Goal: Task Accomplishment & Management: Complete application form

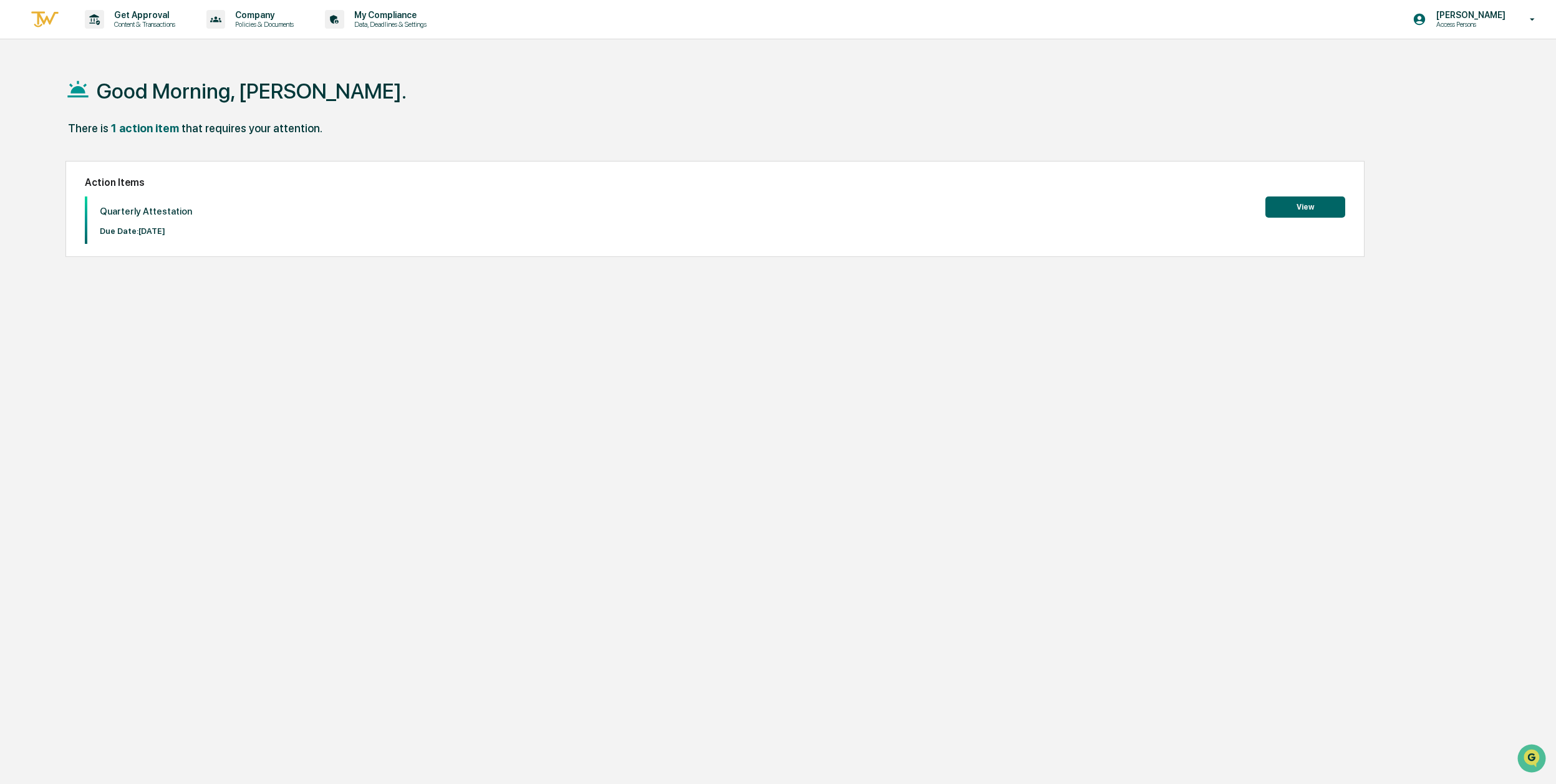
click at [1304, 206] on button "View" at bounding box center [1305, 207] width 80 height 21
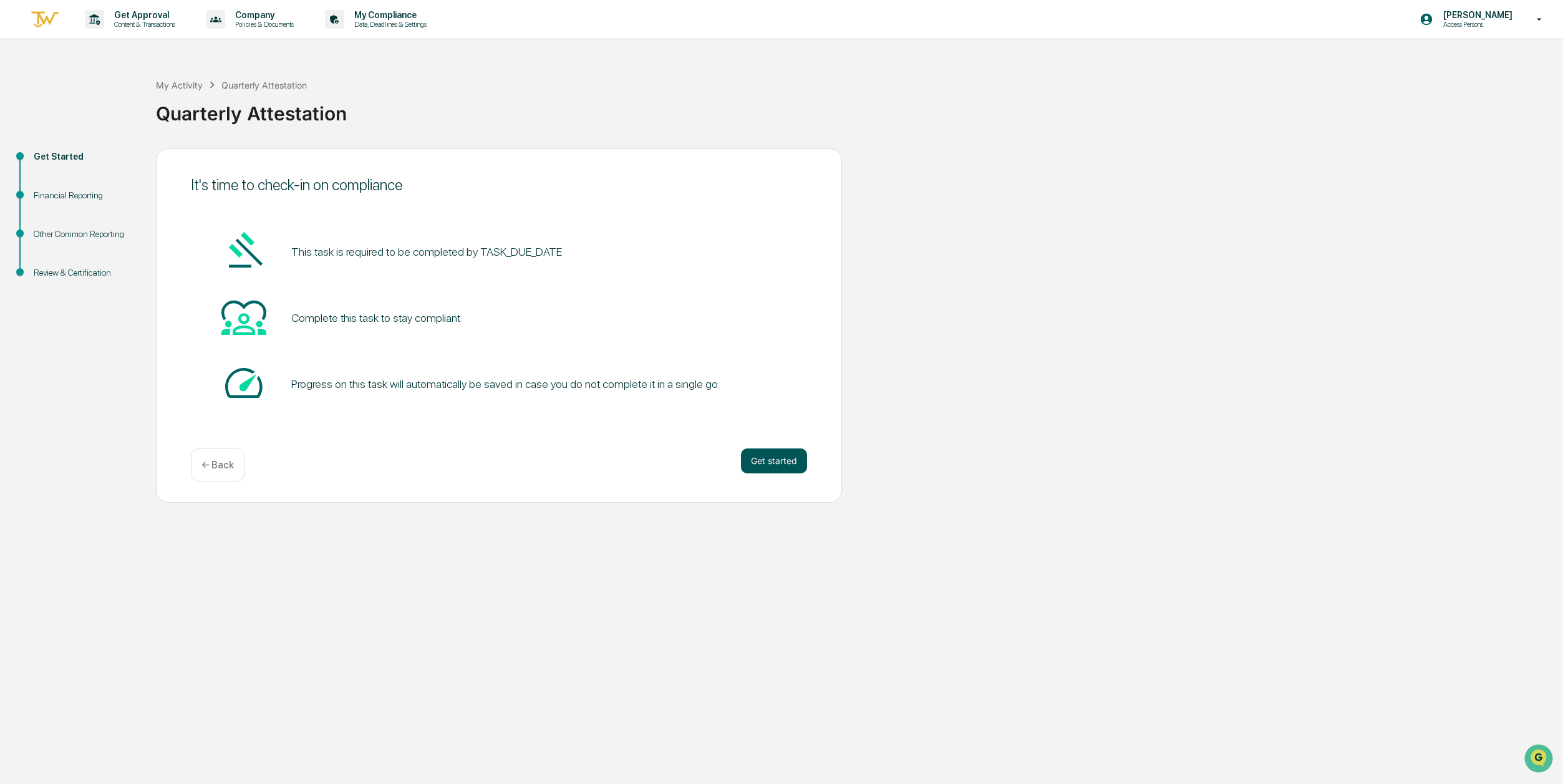
click at [774, 455] on button "Get started" at bounding box center [774, 461] width 66 height 25
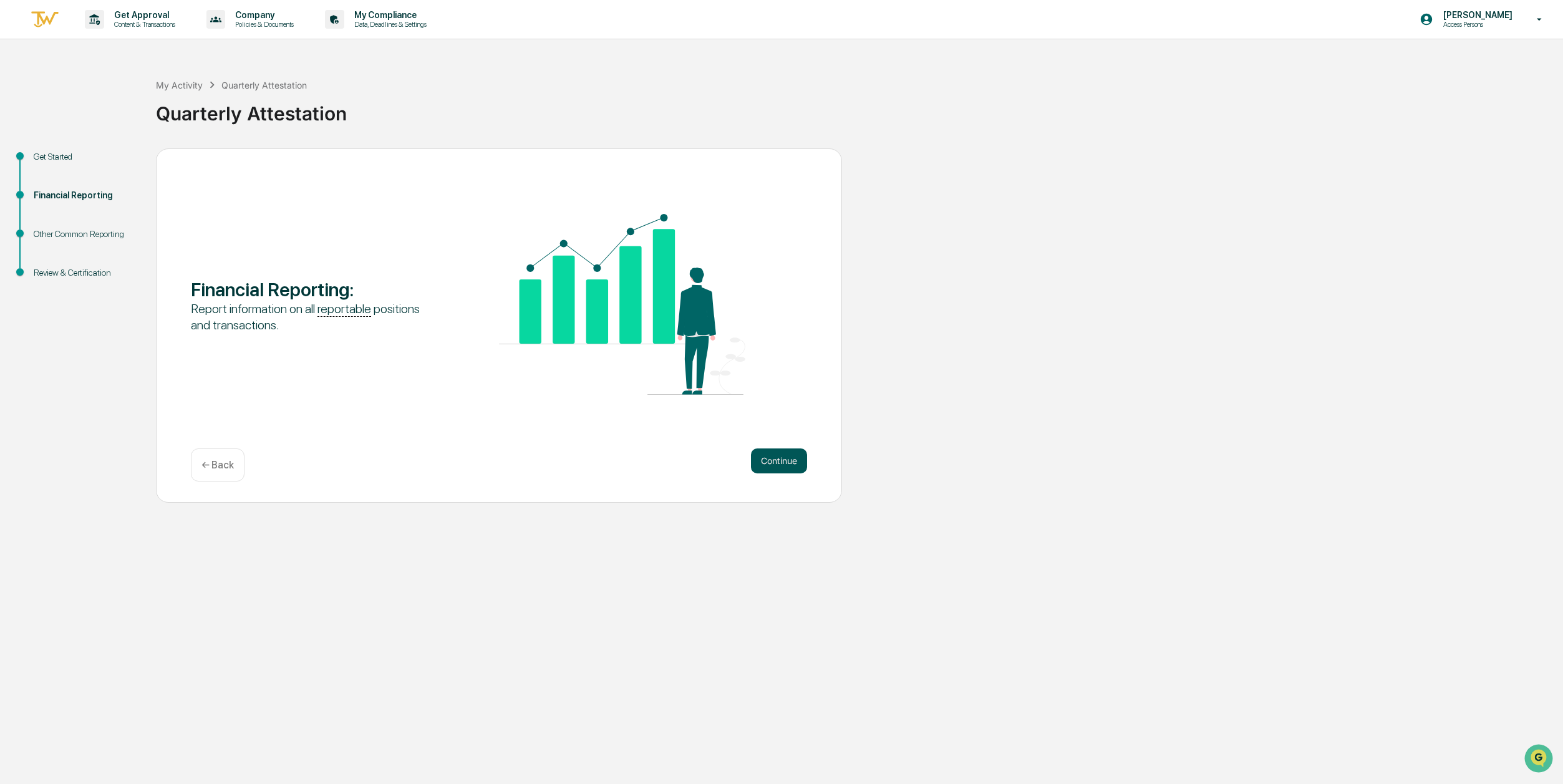
click at [776, 461] on button "Continue" at bounding box center [779, 461] width 56 height 25
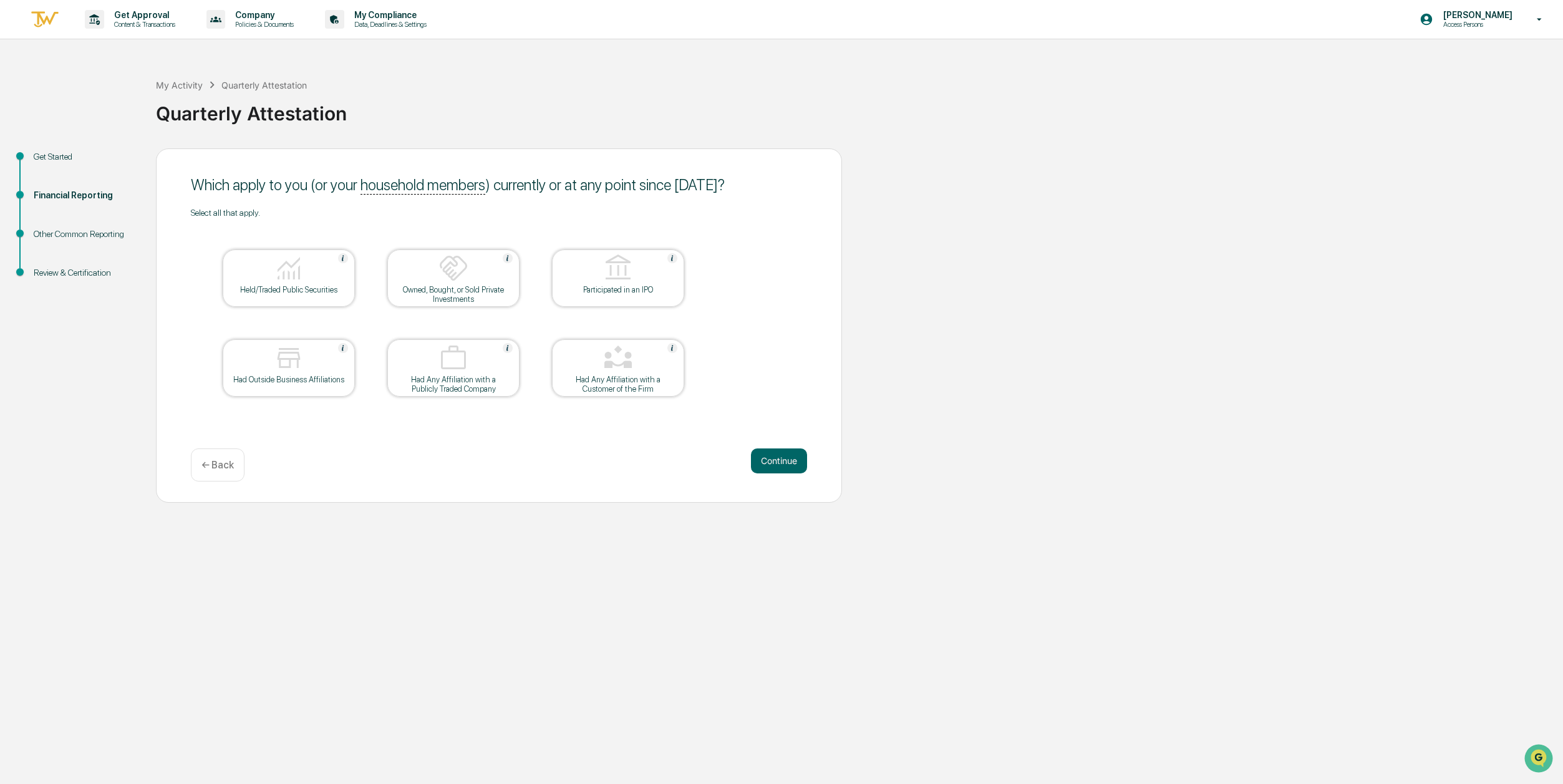
click at [314, 286] on div "Held/Traded Public Securities" at bounding box center [289, 289] width 113 height 9
click at [768, 454] on button "Continue" at bounding box center [779, 461] width 56 height 25
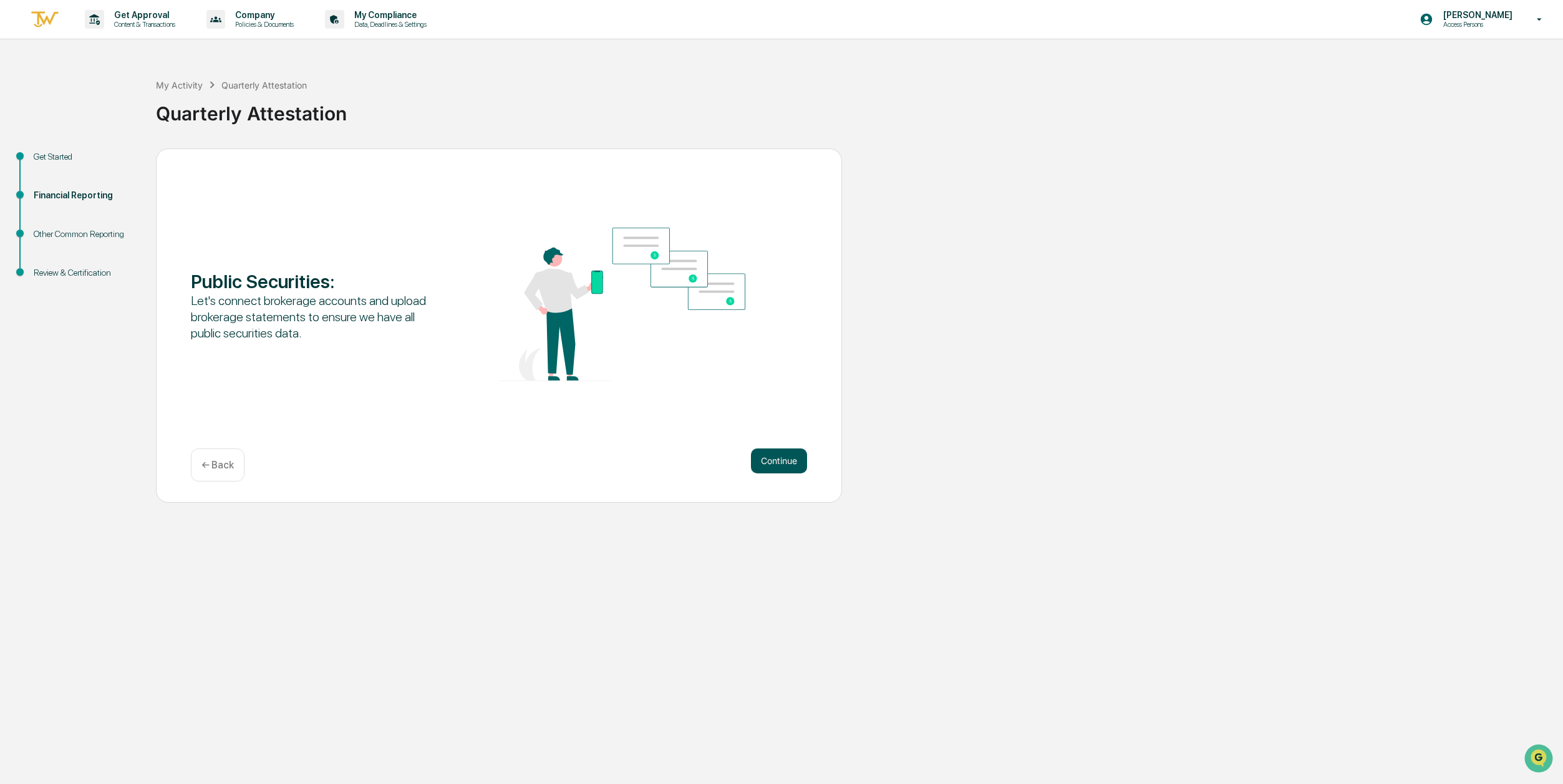
click at [793, 470] on button "Continue" at bounding box center [779, 461] width 56 height 25
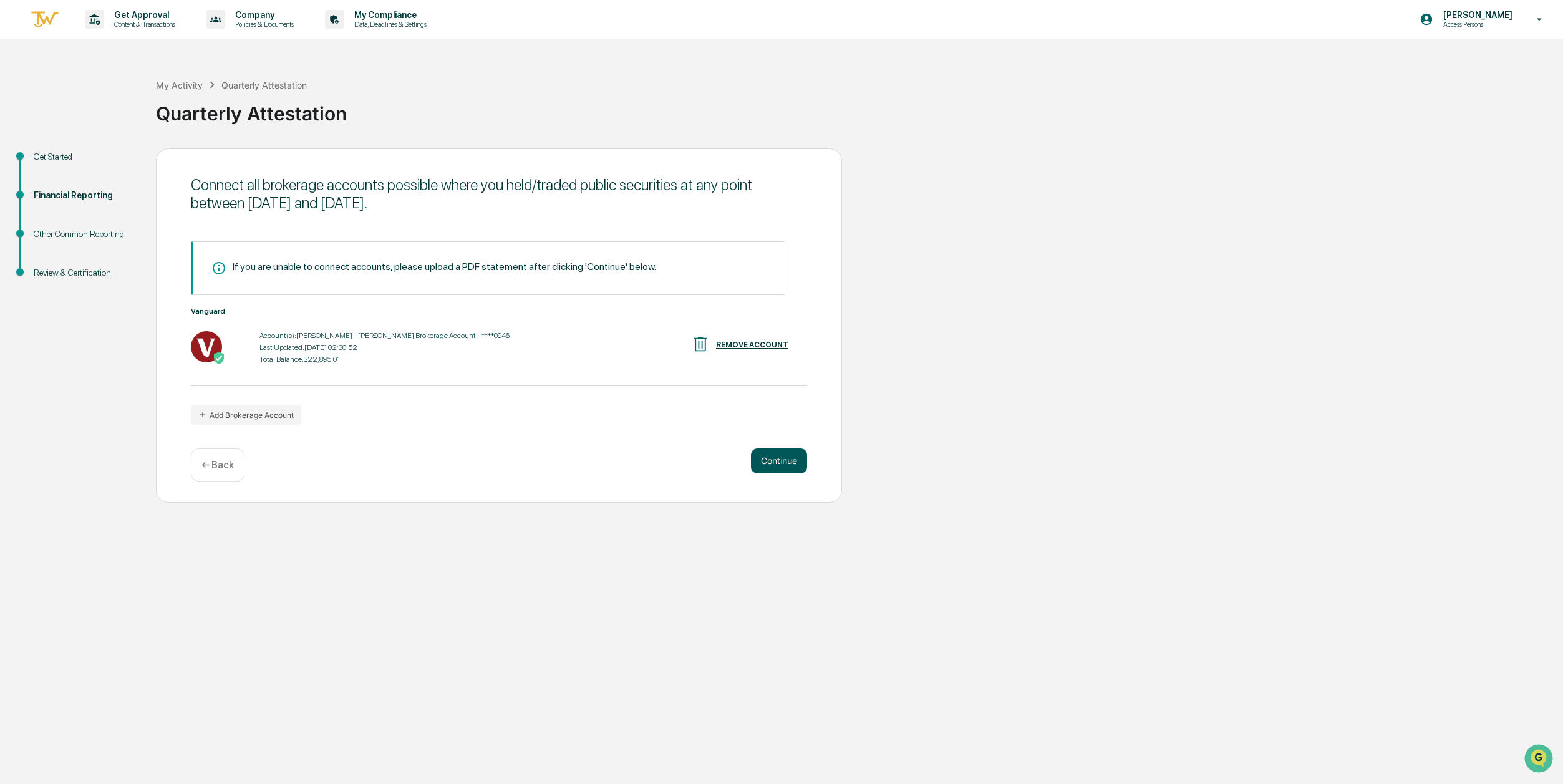
click at [756, 459] on button "Continue" at bounding box center [779, 461] width 56 height 25
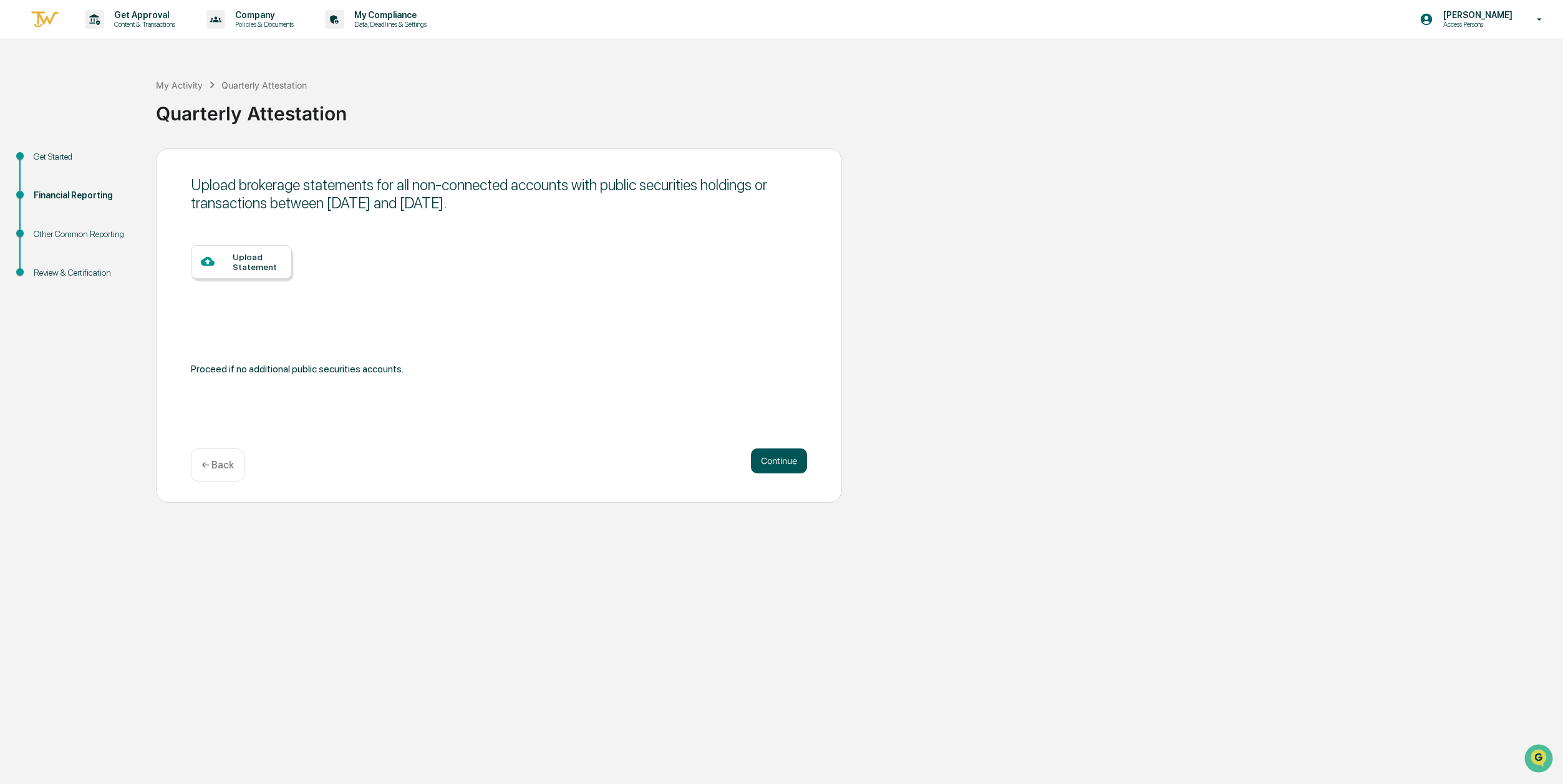
click at [784, 463] on button "Continue" at bounding box center [779, 461] width 56 height 25
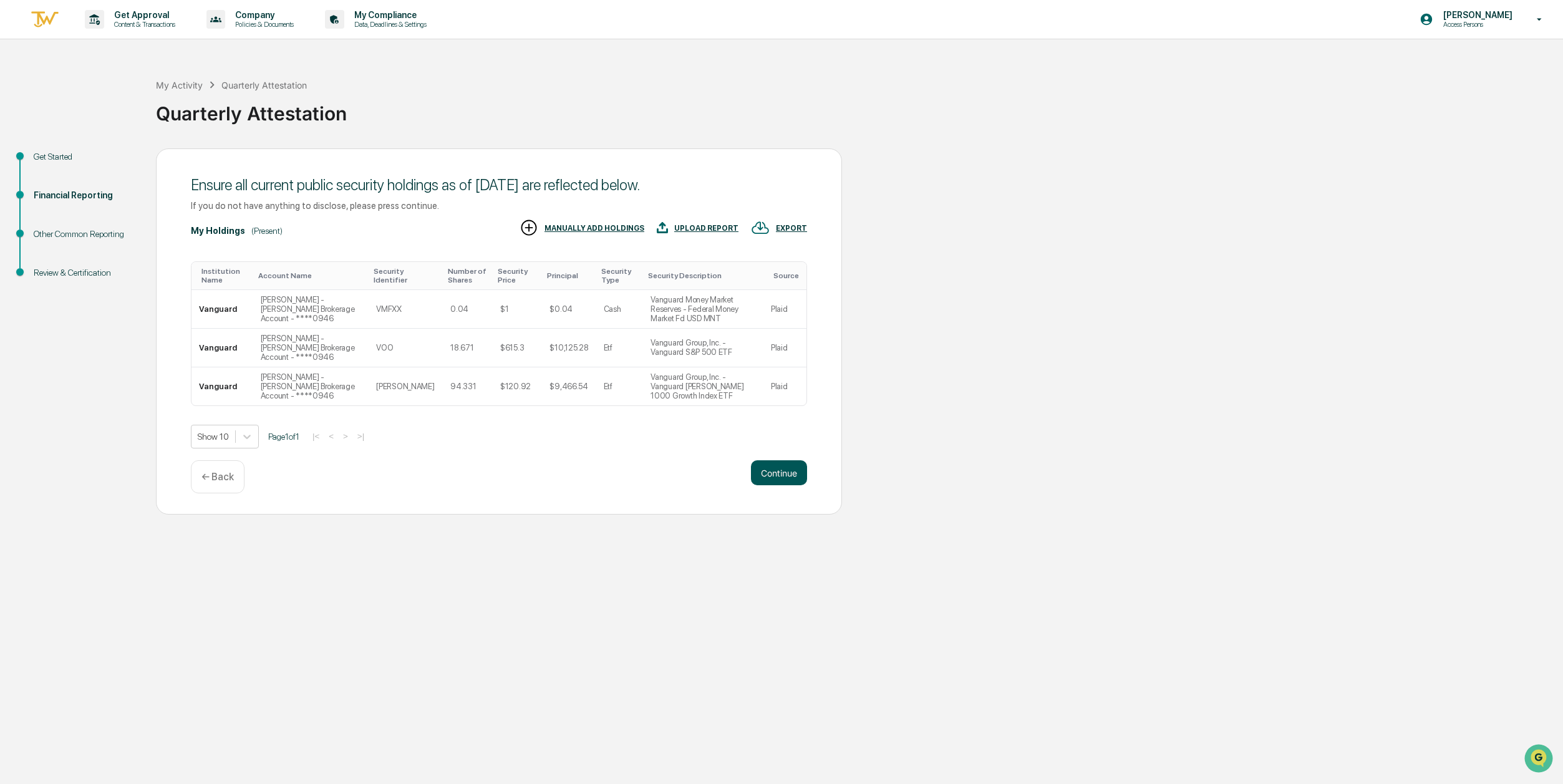
click at [764, 473] on button "Continue" at bounding box center [779, 472] width 56 height 25
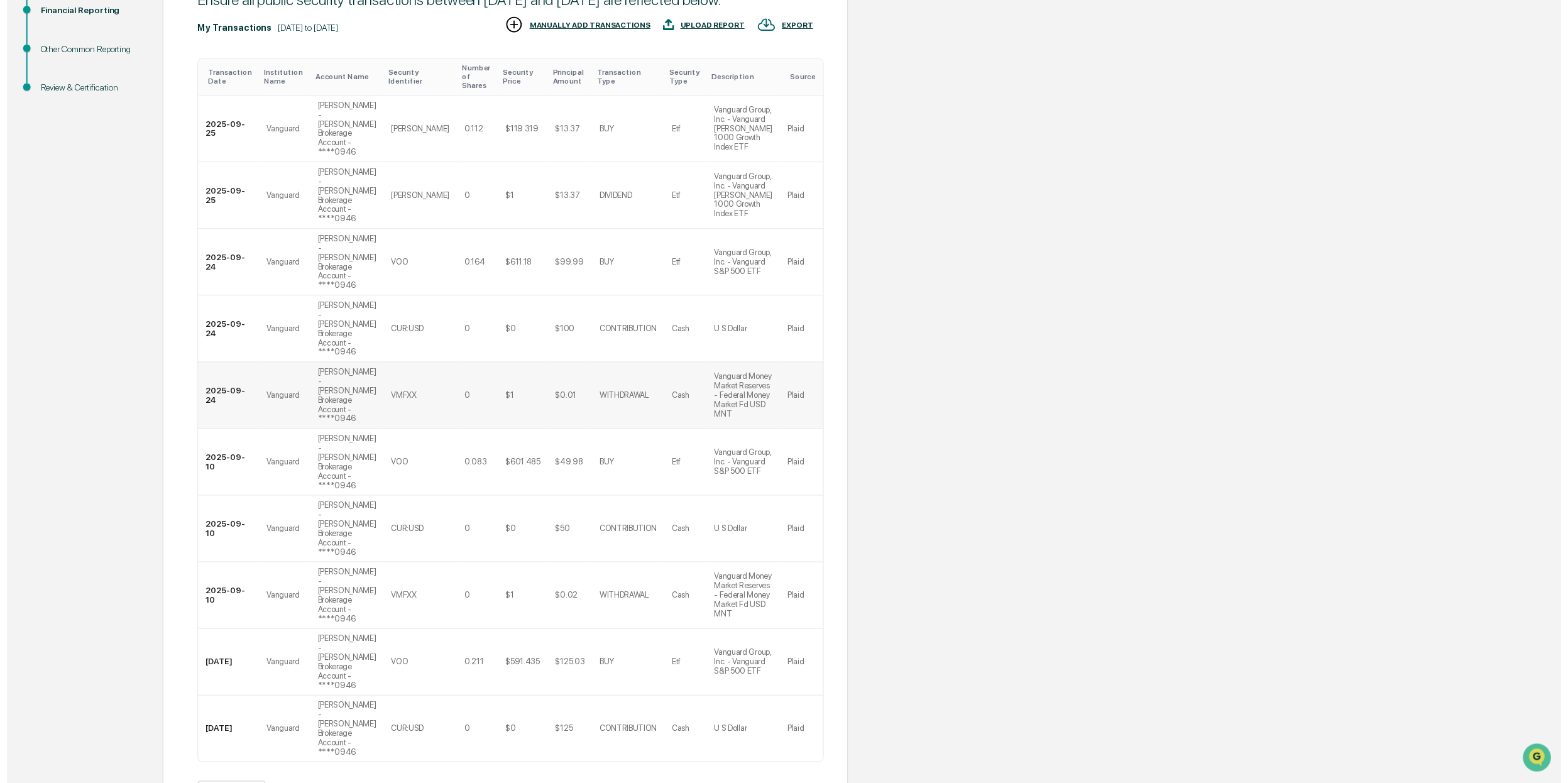
scroll to position [261, 0]
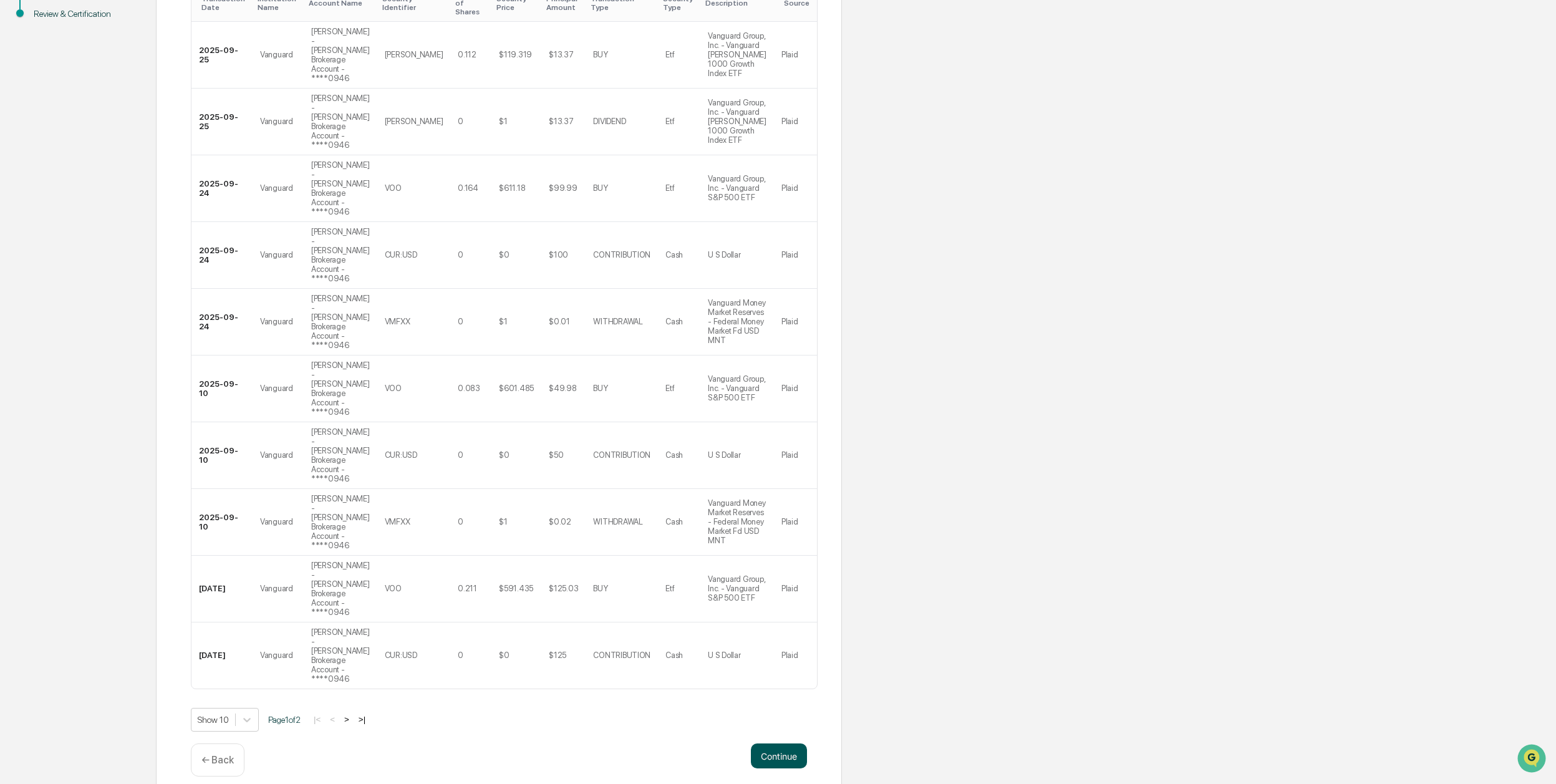
click at [767, 745] on button "Continue" at bounding box center [779, 755] width 56 height 25
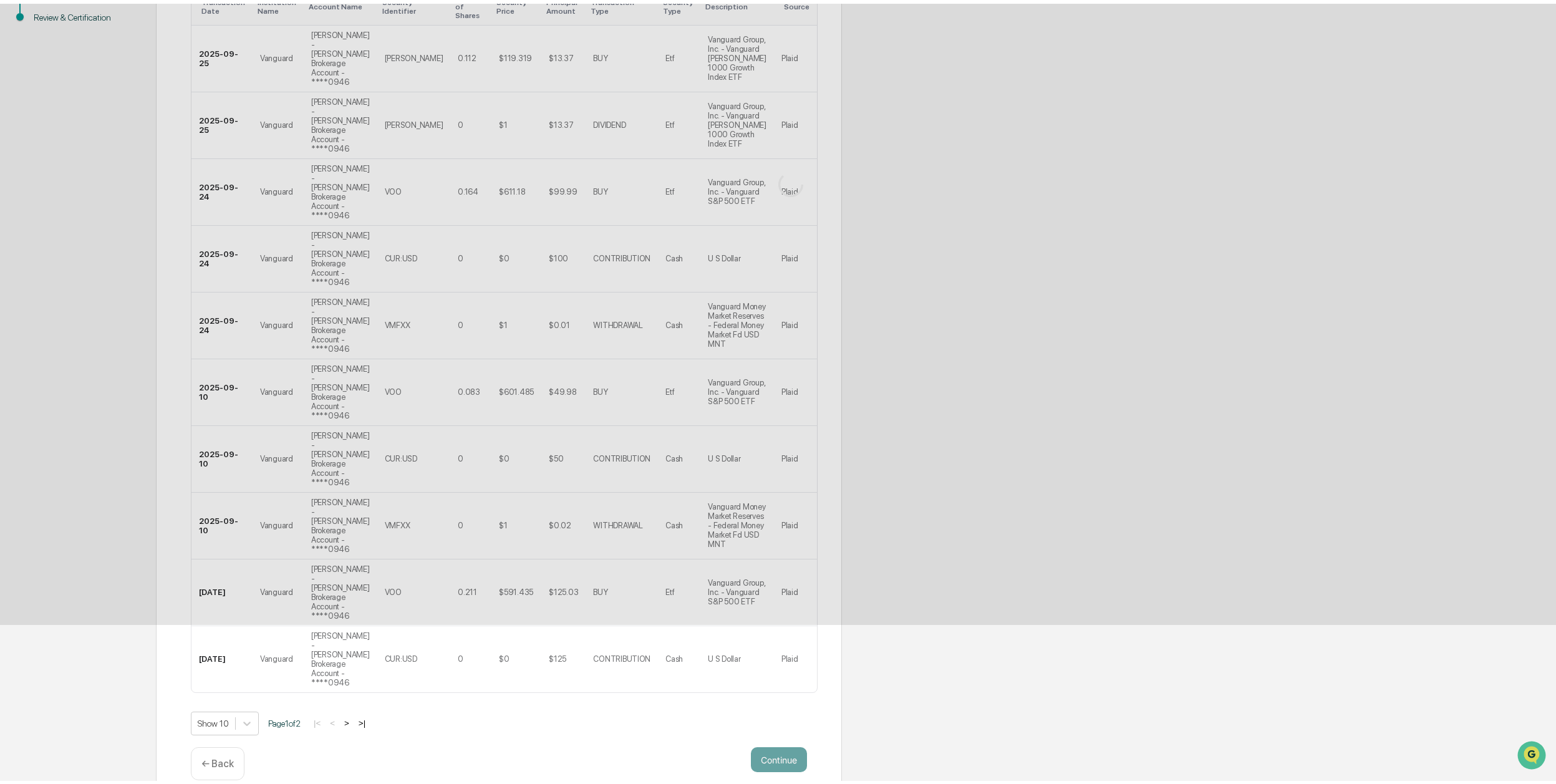
scroll to position [0, 0]
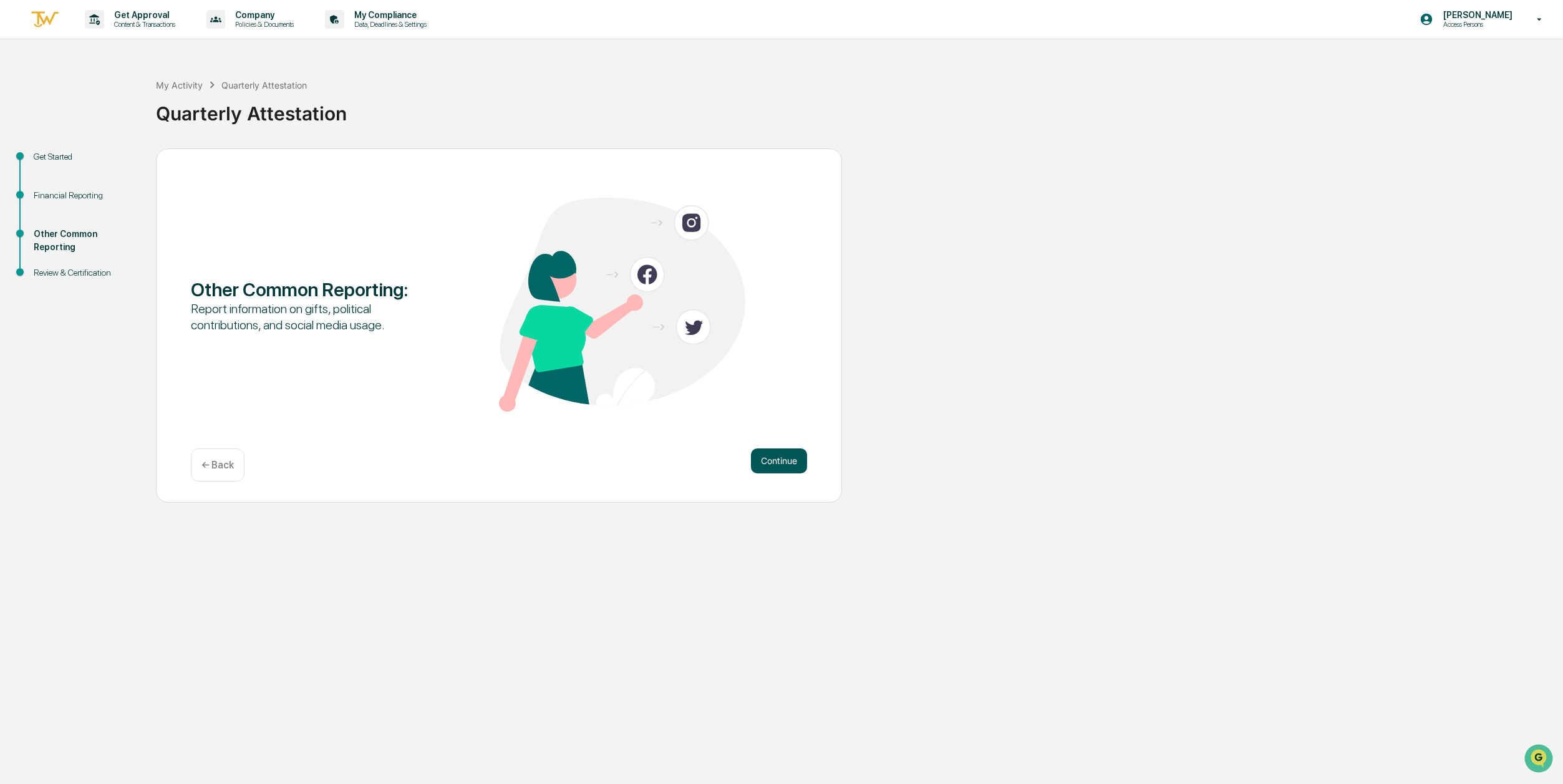
click at [795, 462] on button "Continue" at bounding box center [779, 461] width 56 height 25
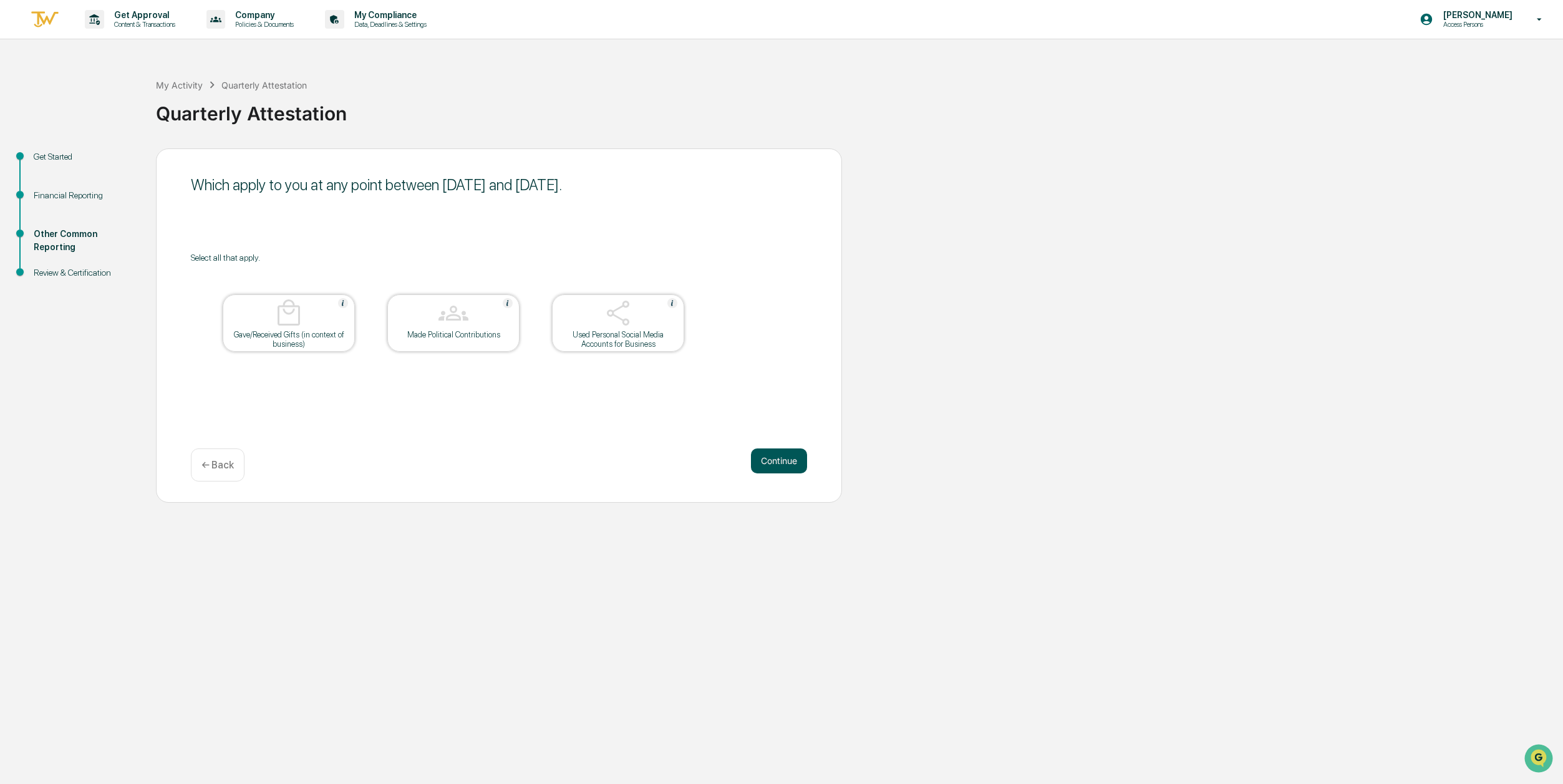
click at [774, 460] on button "Continue" at bounding box center [779, 461] width 56 height 25
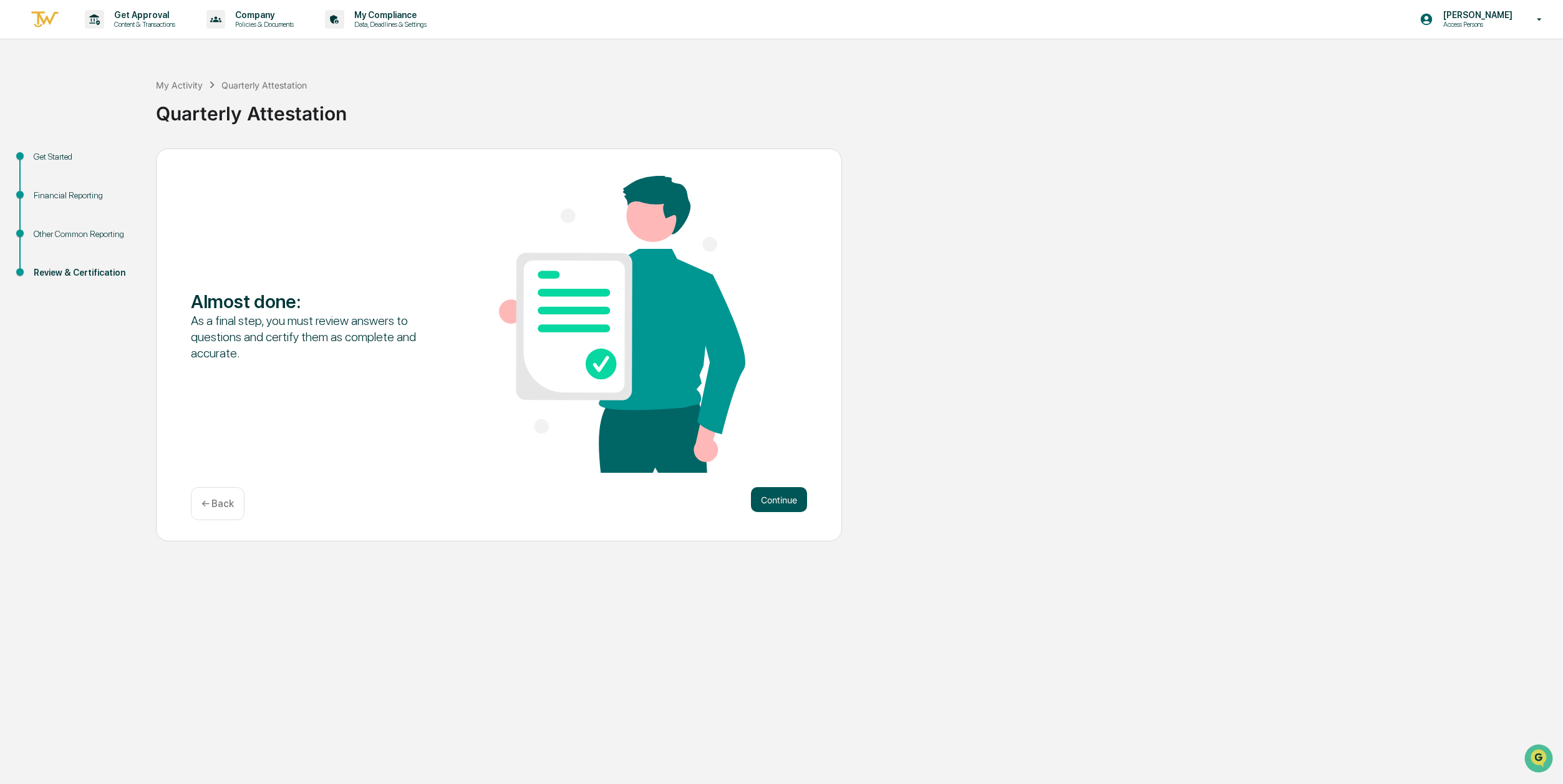
click at [775, 492] on button "Continue" at bounding box center [779, 499] width 56 height 25
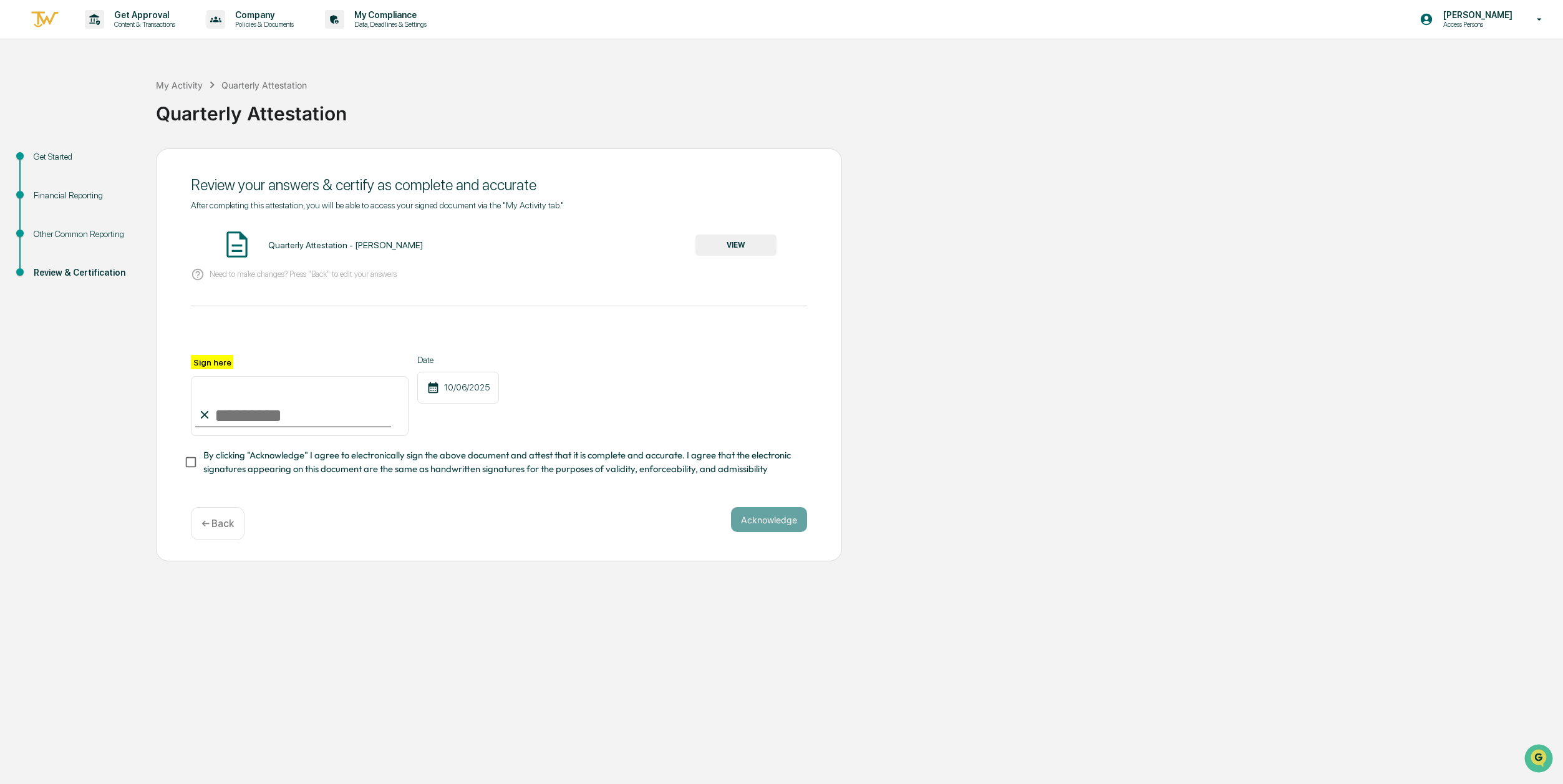
click at [232, 415] on input "Sign here" at bounding box center [300, 406] width 218 height 60
type input "**********"
click at [296, 348] on div at bounding box center [499, 340] width 616 height 30
click at [740, 520] on button "Acknowledge" at bounding box center [768, 519] width 76 height 25
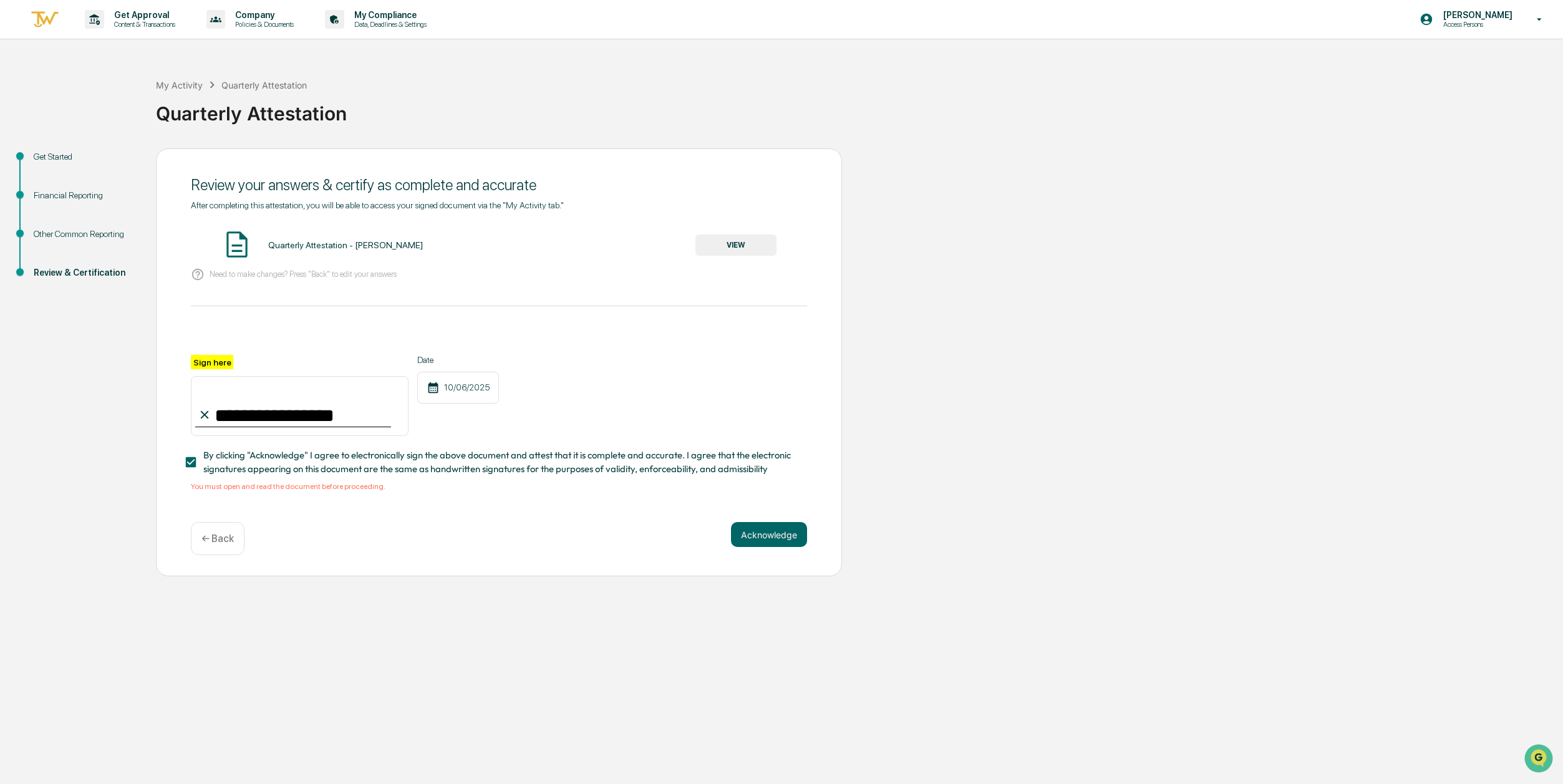
click at [732, 242] on button "VIEW" at bounding box center [735, 245] width 81 height 21
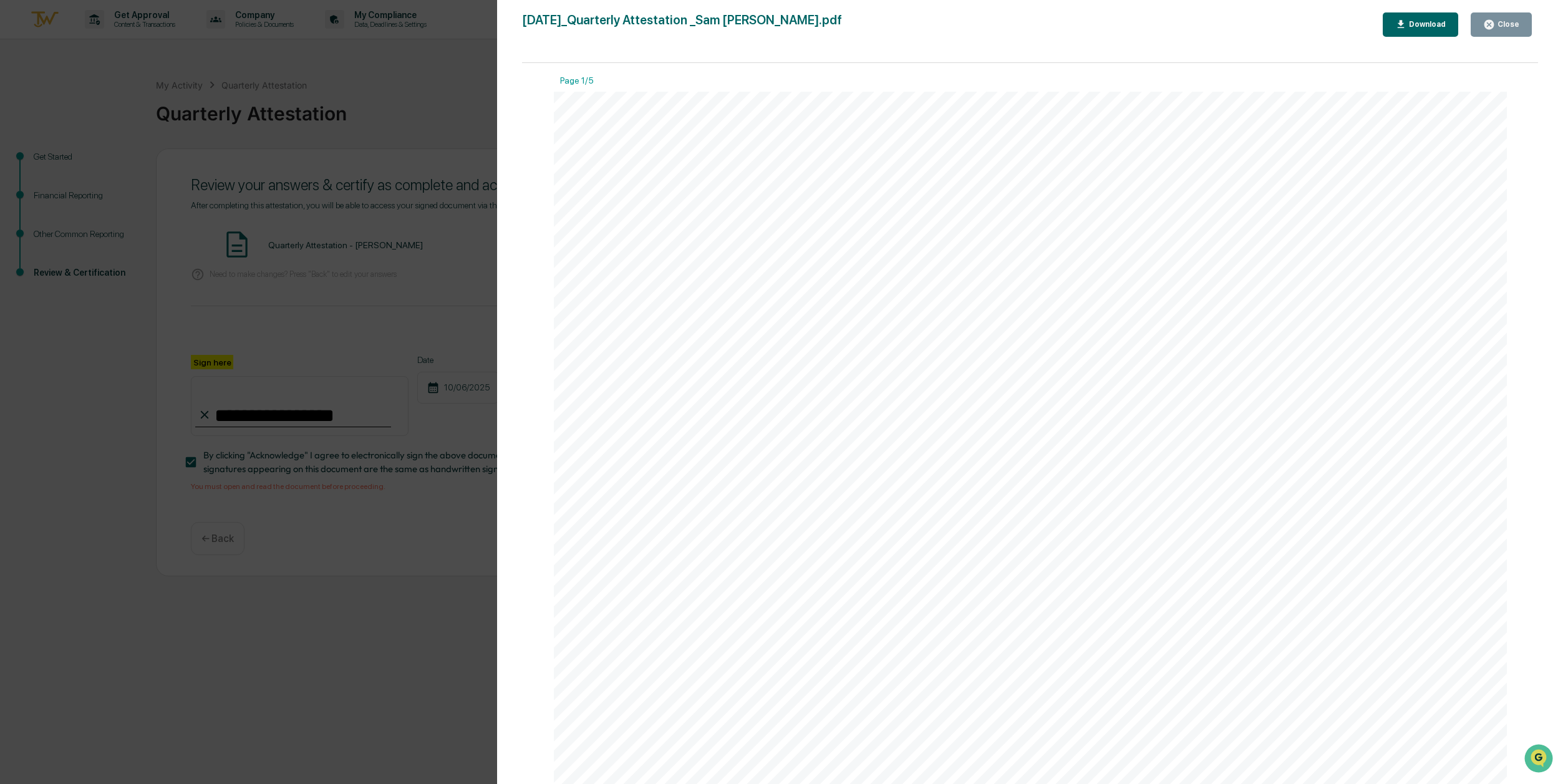
click at [1493, 29] on icon "button" at bounding box center [1489, 25] width 12 height 12
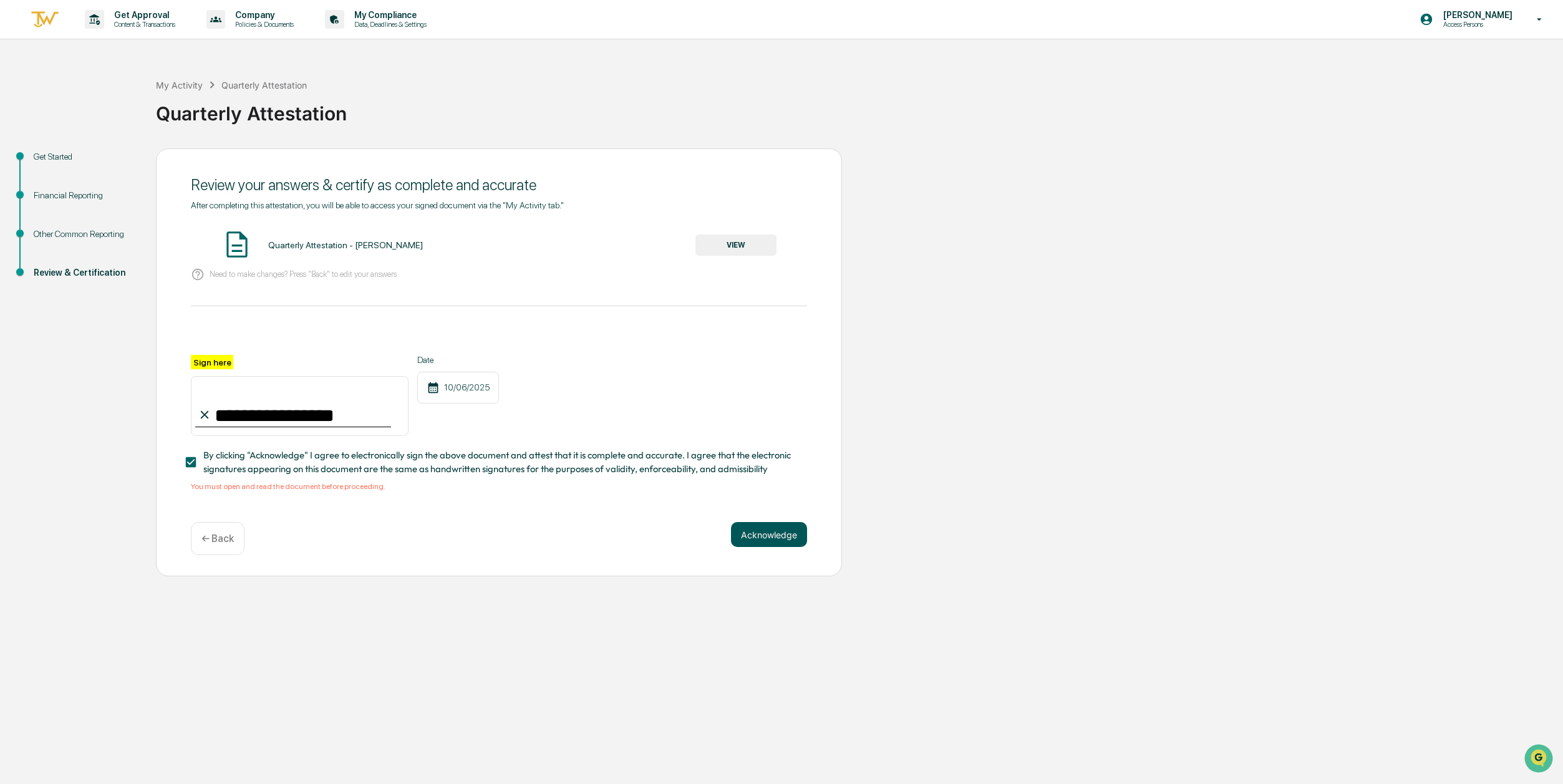
click at [798, 542] on button "Acknowledge" at bounding box center [768, 534] width 76 height 25
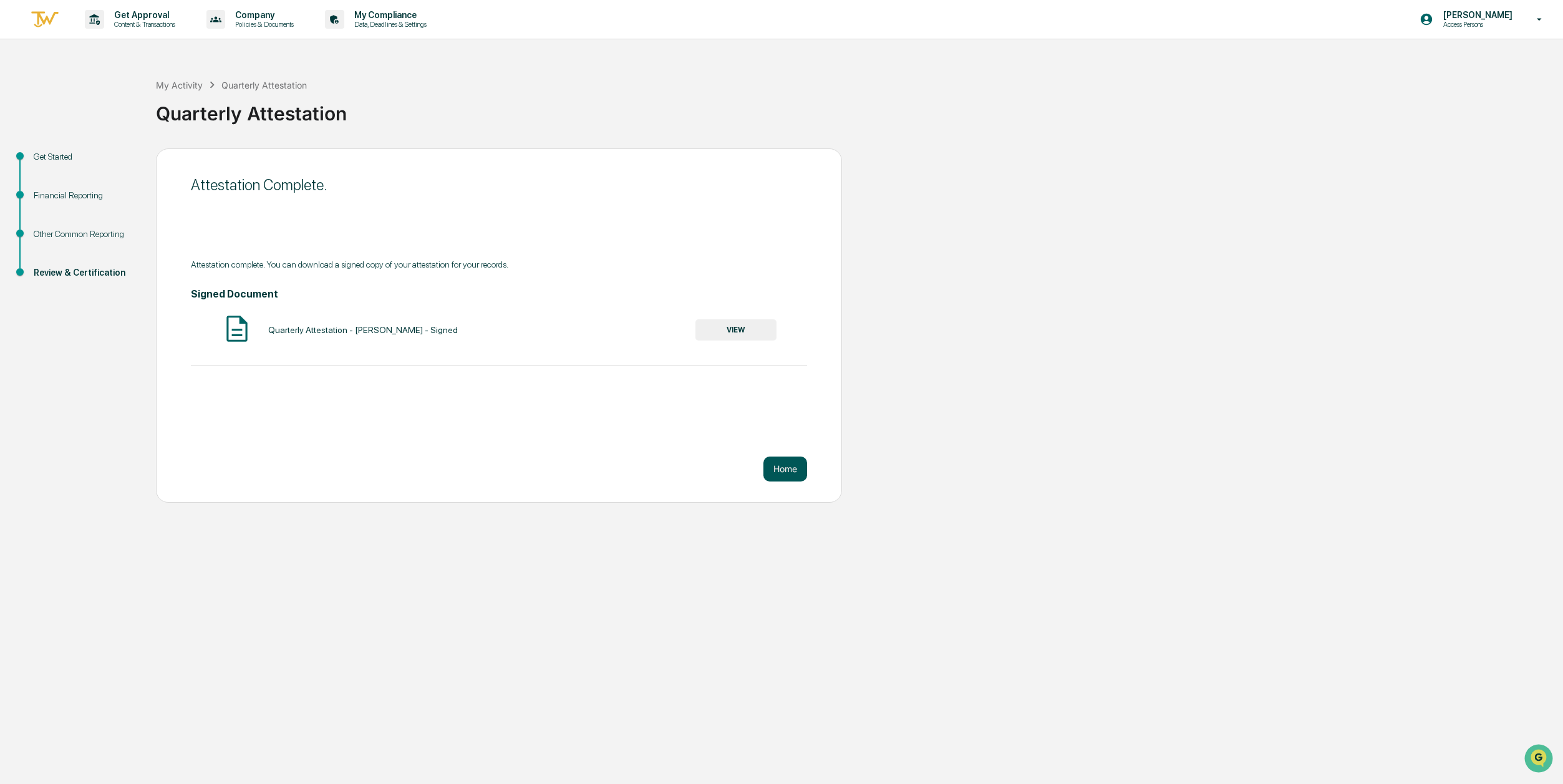
click at [775, 468] on button "Home" at bounding box center [785, 468] width 44 height 25
